Goal: Find specific page/section: Find specific page/section

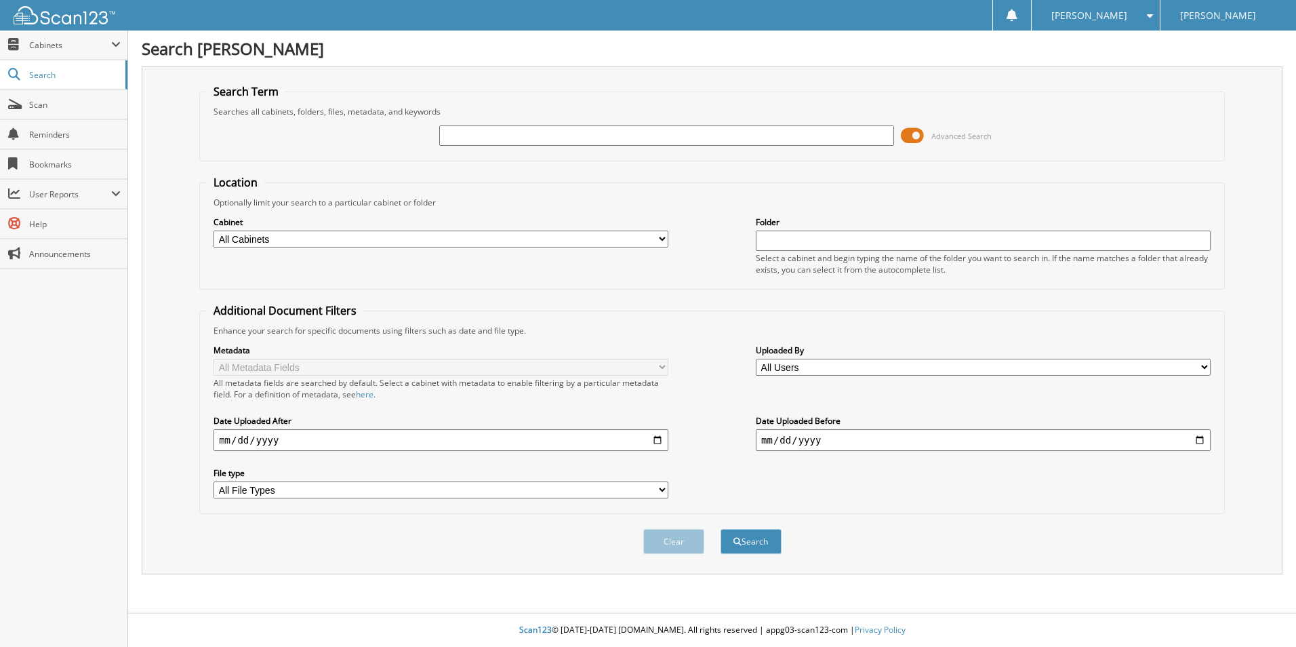
click at [300, 234] on select "All Cabinets 2020 CAR DEALS 2021 CAR DEALS 2022 CAR DEALS 2023 CAR DEALS 2024 C…" at bounding box center [441, 238] width 455 height 17
select select "51196"
click at [214, 230] on select "All Cabinets 2020 CAR DEALS 2021 CAR DEALS 2022 CAR DEALS 2023 CAR DEALS 2024 C…" at bounding box center [441, 238] width 455 height 17
click at [542, 132] on input "text" at bounding box center [666, 135] width 455 height 20
type input "[PERSON_NAME]"
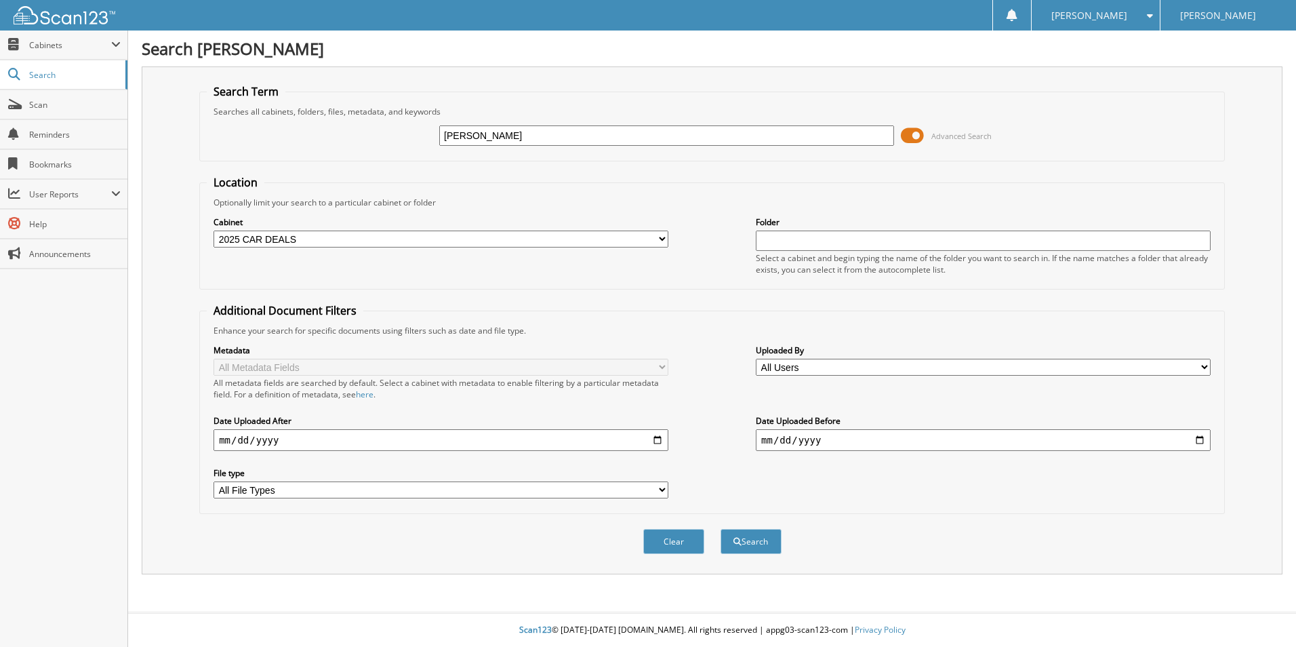
click at [721, 529] on button "Search" at bounding box center [751, 541] width 61 height 25
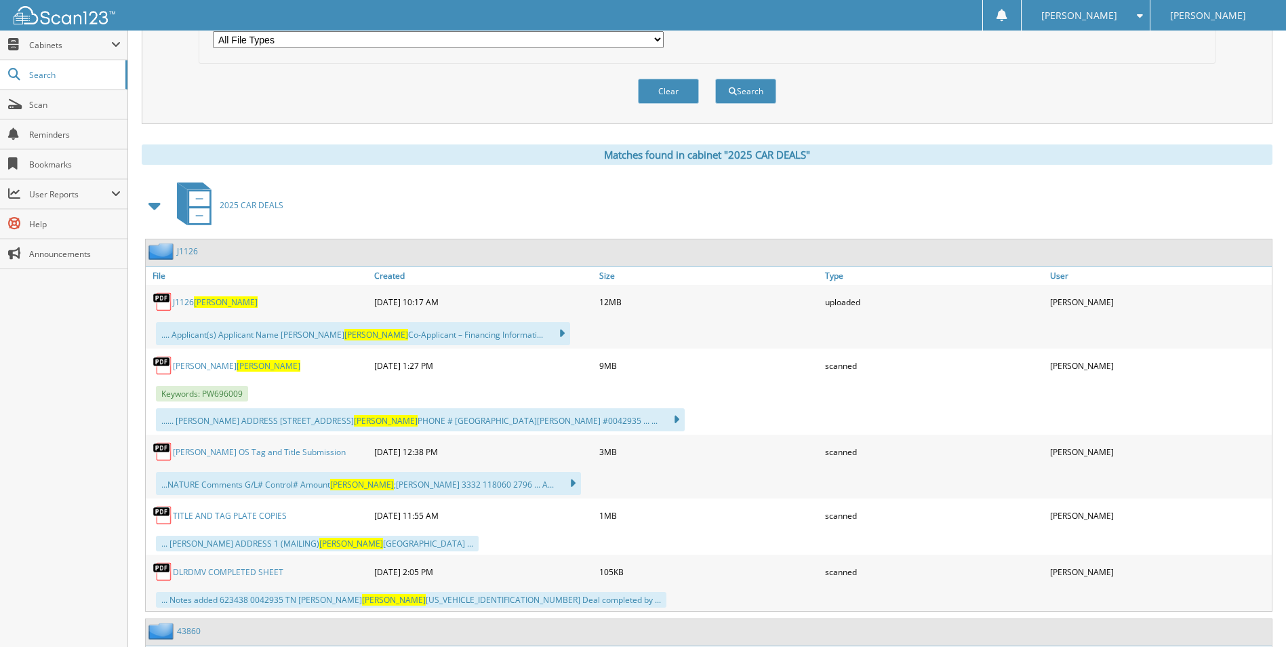
scroll to position [475, 0]
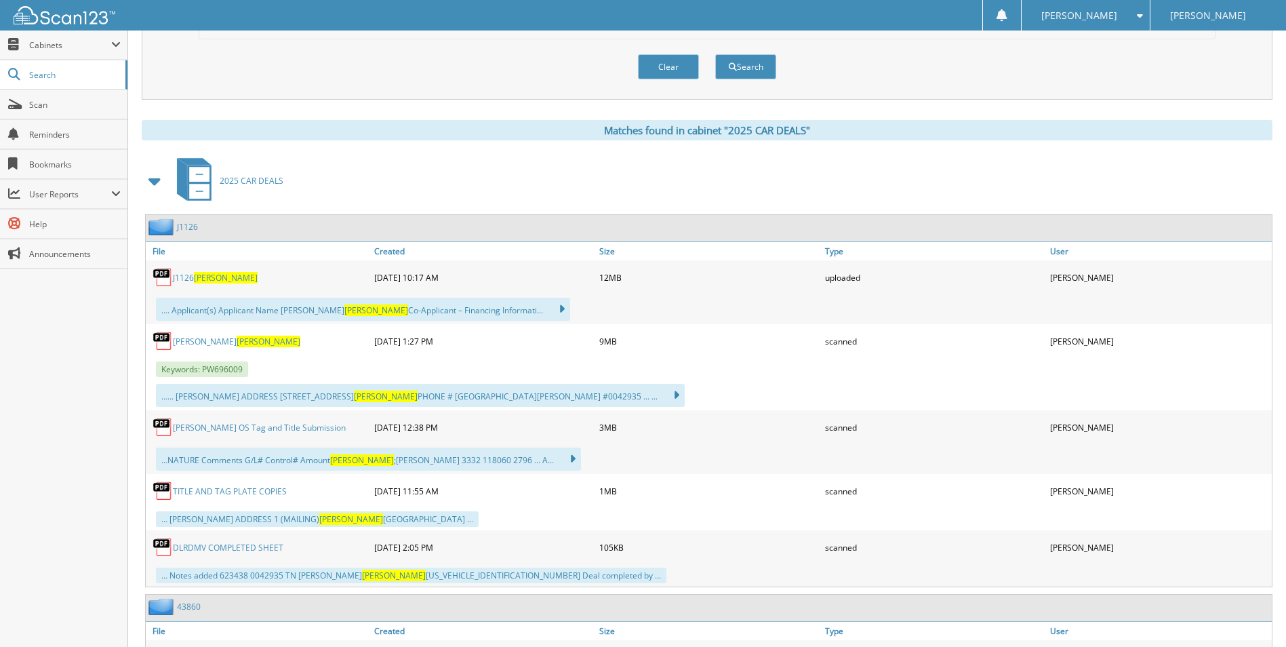
click at [189, 228] on link "J1126" at bounding box center [187, 227] width 21 height 12
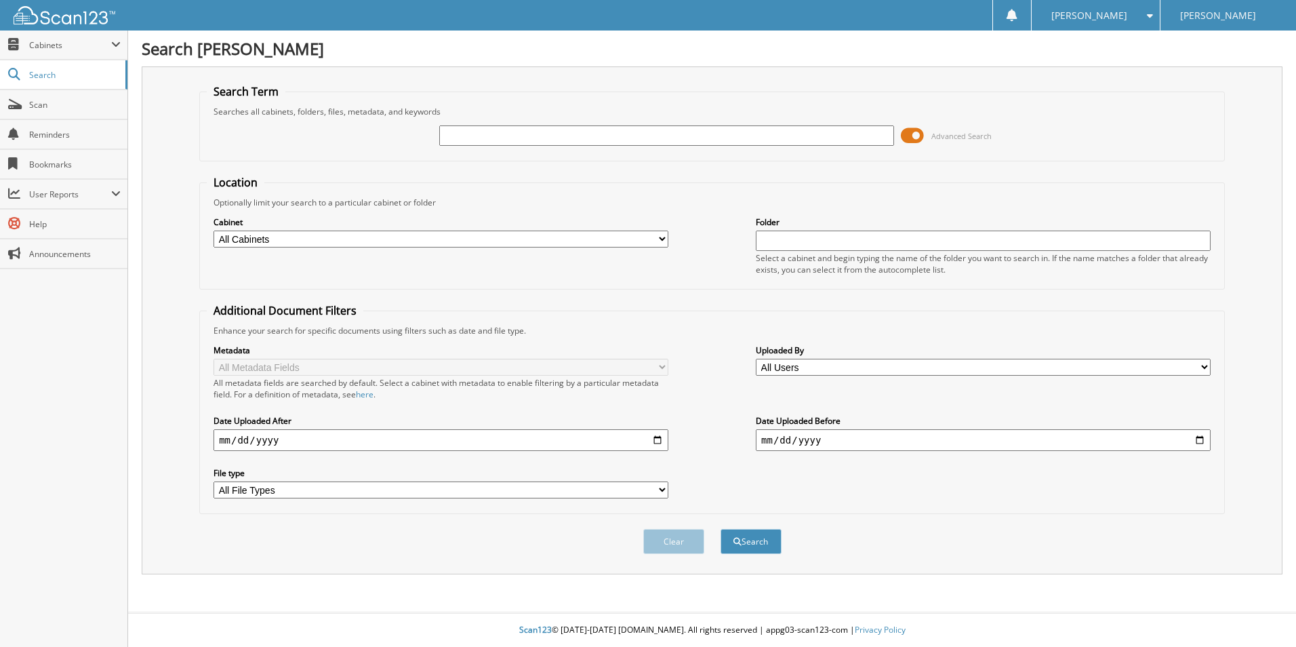
drag, startPoint x: 479, startPoint y: 243, endPoint x: 464, endPoint y: 249, distance: 15.9
click at [479, 243] on select "All Cabinets 2020 CAR DEALS 2021 CAR DEALS 2022 CAR DEALS 2023 CAR DEALS 2024 C…" at bounding box center [441, 238] width 455 height 17
select select "51196"
click at [214, 230] on select "All Cabinets 2020 CAR DEALS 2021 CAR DEALS 2022 CAR DEALS 2023 CAR DEALS 2024 C…" at bounding box center [441, 238] width 455 height 17
click at [493, 128] on input "text" at bounding box center [666, 135] width 455 height 20
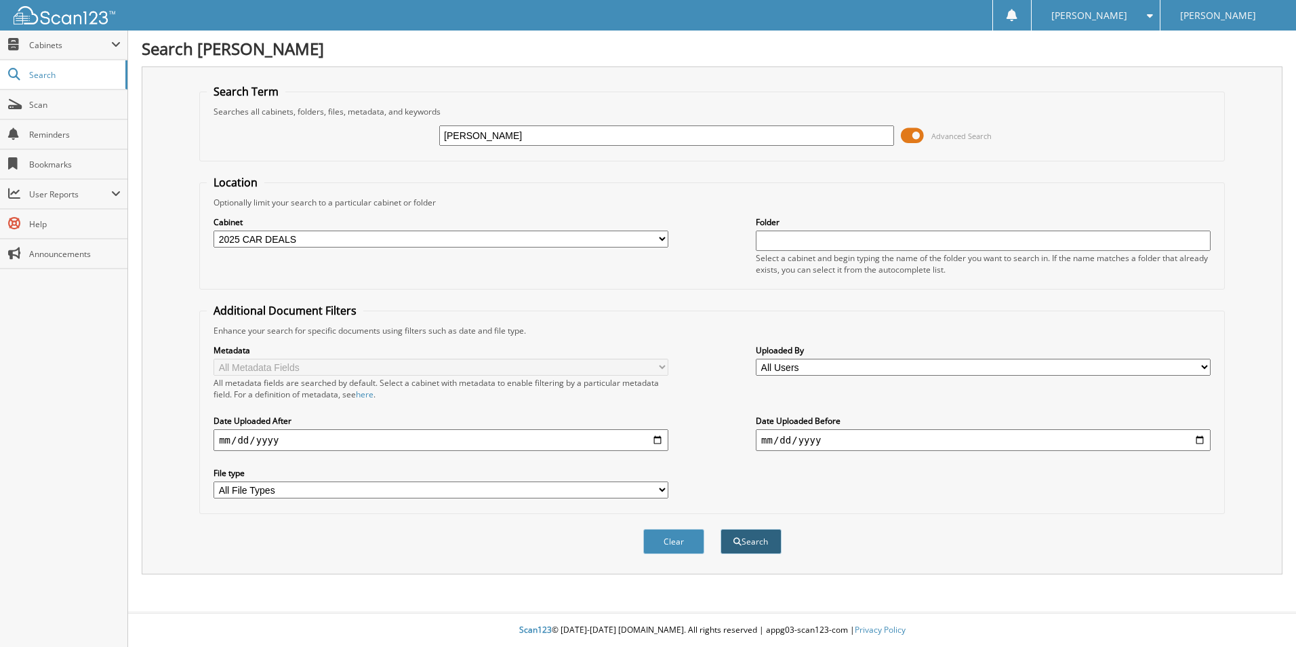
type input "[PERSON_NAME]"
click at [736, 536] on button "Search" at bounding box center [751, 541] width 61 height 25
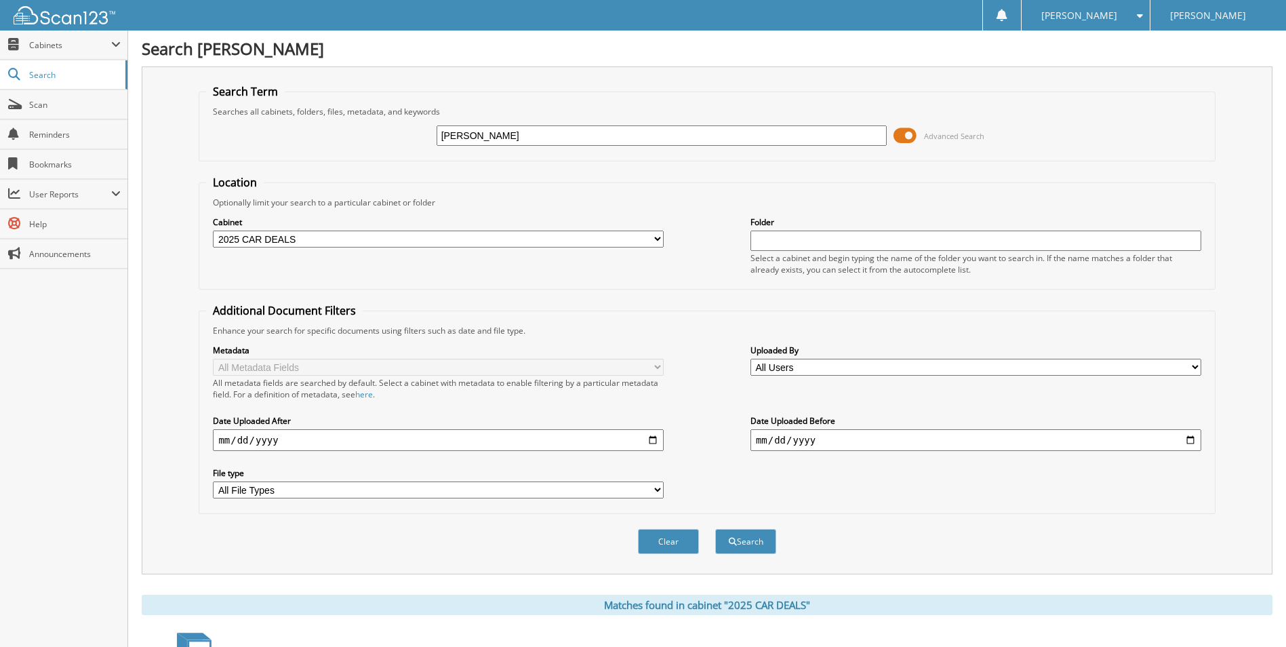
drag, startPoint x: 555, startPoint y: 138, endPoint x: 416, endPoint y: 143, distance: 139.8
click at [416, 143] on div "[PERSON_NAME] Advanced Search" at bounding box center [706, 135] width 1001 height 37
type input "[PERSON_NAME]"
click at [715, 529] on button "Search" at bounding box center [745, 541] width 61 height 25
drag, startPoint x: 519, startPoint y: 140, endPoint x: 384, endPoint y: 144, distance: 135.0
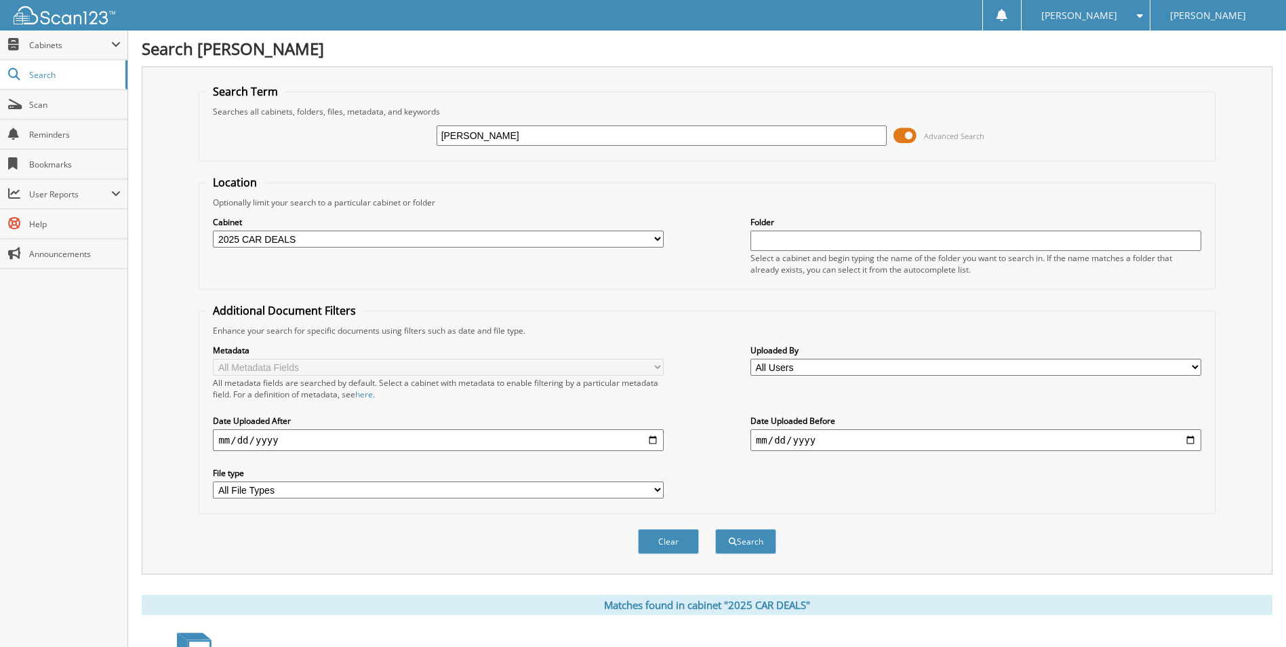
click at [384, 144] on div "hurn Advanced Search" at bounding box center [706, 135] width 1001 height 37
type input "bowers"
click at [715, 529] on button "Search" at bounding box center [745, 541] width 61 height 25
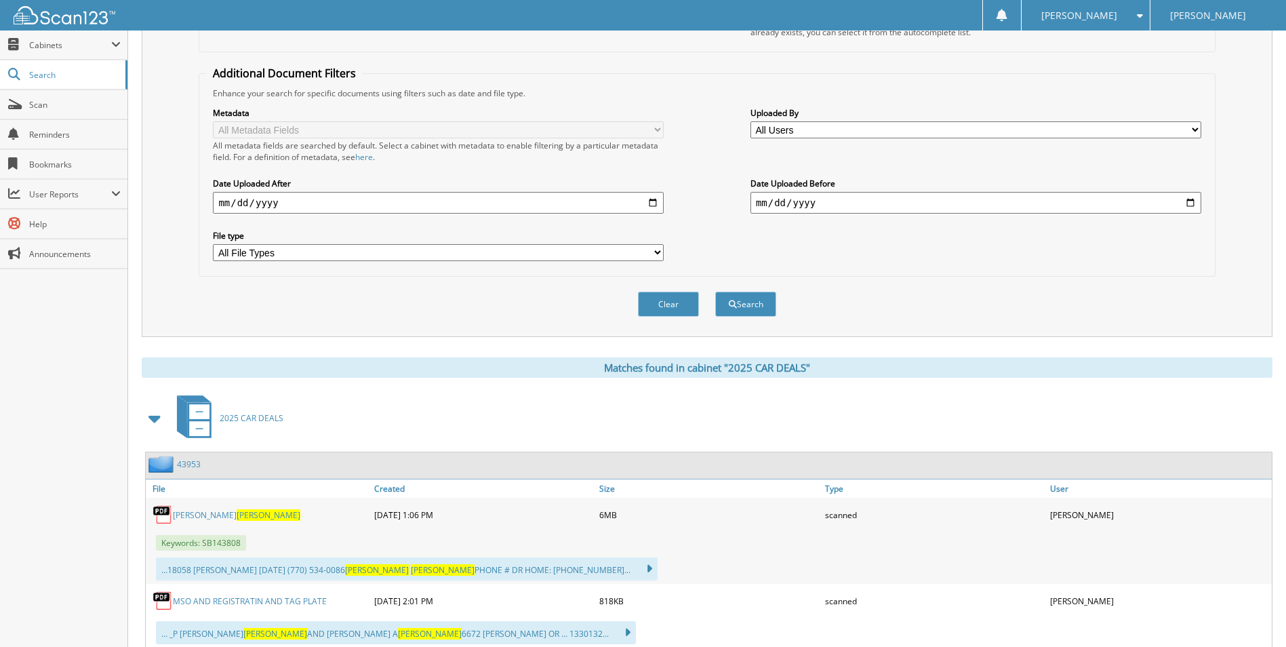
scroll to position [68, 0]
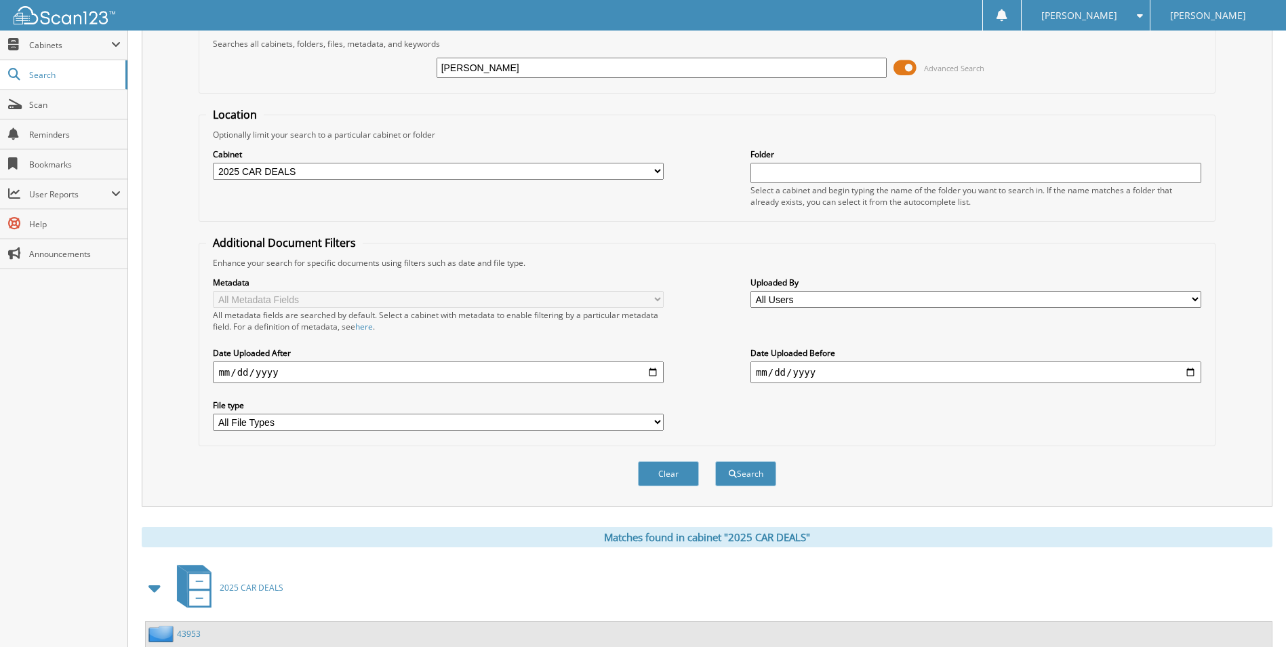
drag, startPoint x: 519, startPoint y: 73, endPoint x: 413, endPoint y: 70, distance: 105.8
click at [413, 70] on div "[PERSON_NAME] Advanced Search" at bounding box center [706, 67] width 1001 height 37
type input "[PERSON_NAME]"
click at [715, 461] on button "Search" at bounding box center [745, 473] width 61 height 25
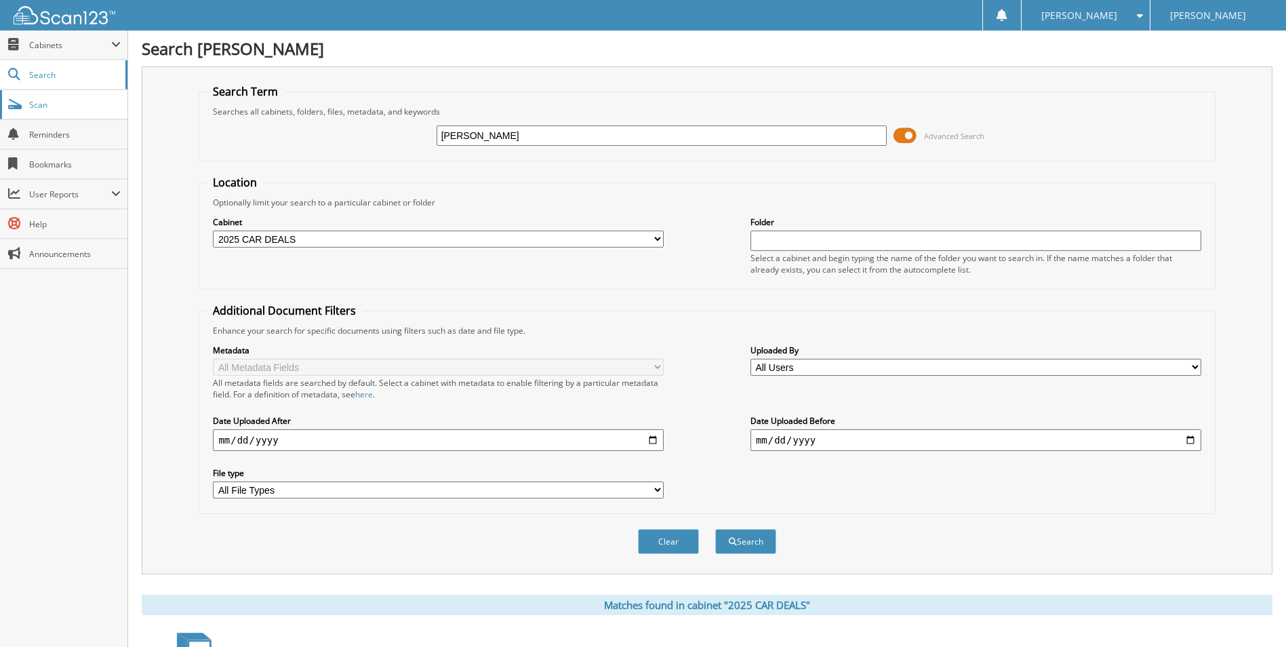
click at [35, 110] on span "Scan" at bounding box center [75, 105] width 92 height 12
